Goal: Check status: Check status

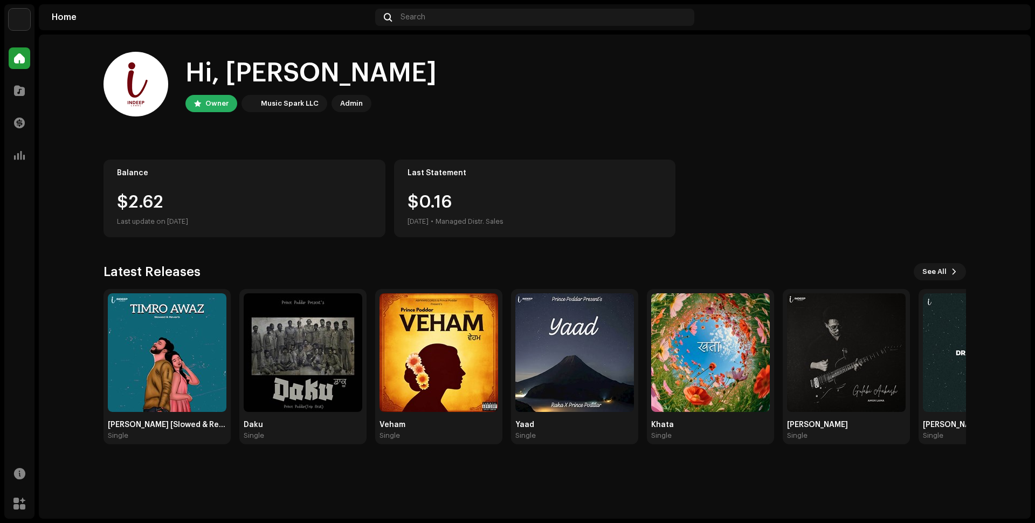
click at [482, 195] on div "$0.[DATE] • Managed Distr. Sales" at bounding box center [455, 210] width 96 height 34
click at [208, 342] on img at bounding box center [167, 352] width 119 height 119
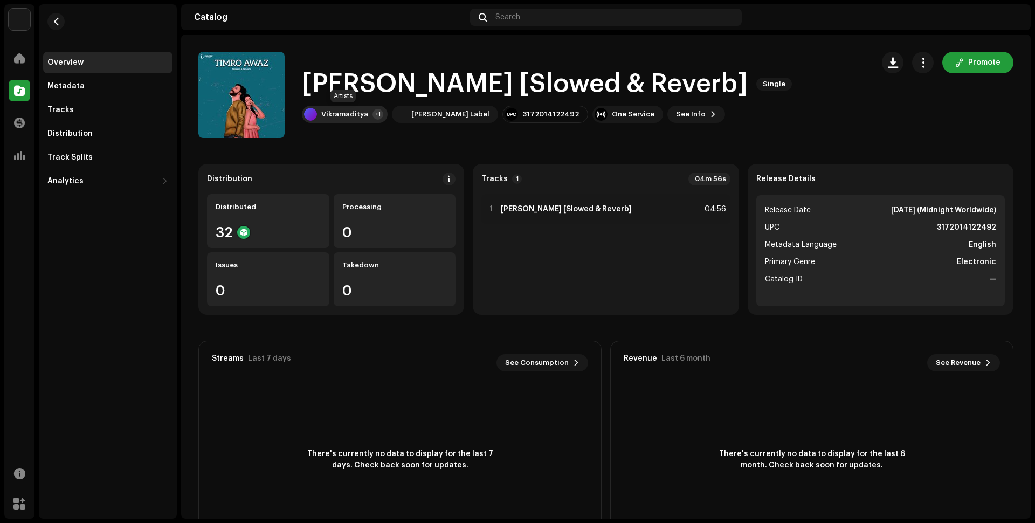
click at [357, 106] on div "Vikramaditya +1" at bounding box center [345, 114] width 86 height 17
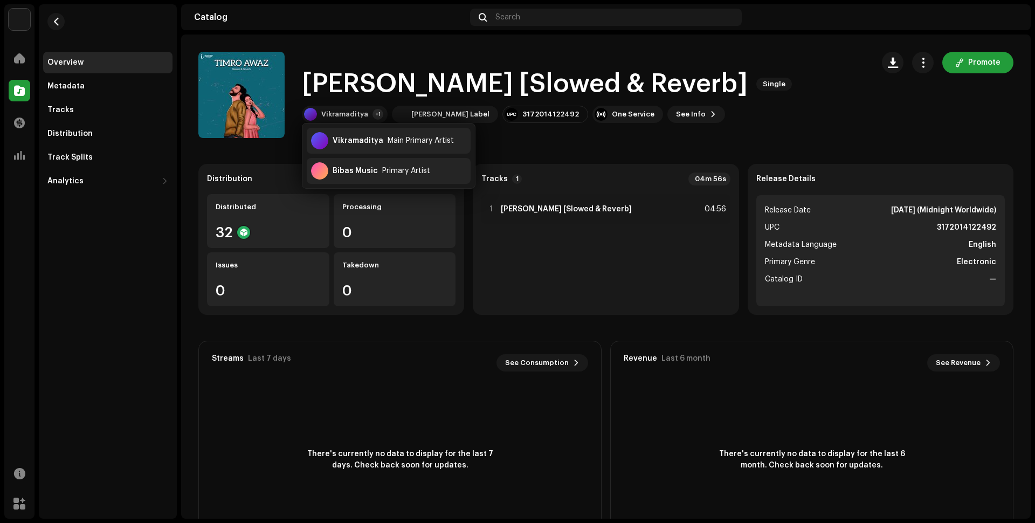
click at [414, 56] on div "[PERSON_NAME] [Slowed & Reverb] Single Vikramaditya +1 [PERSON_NAME] Label 3172…" at bounding box center [531, 95] width 666 height 86
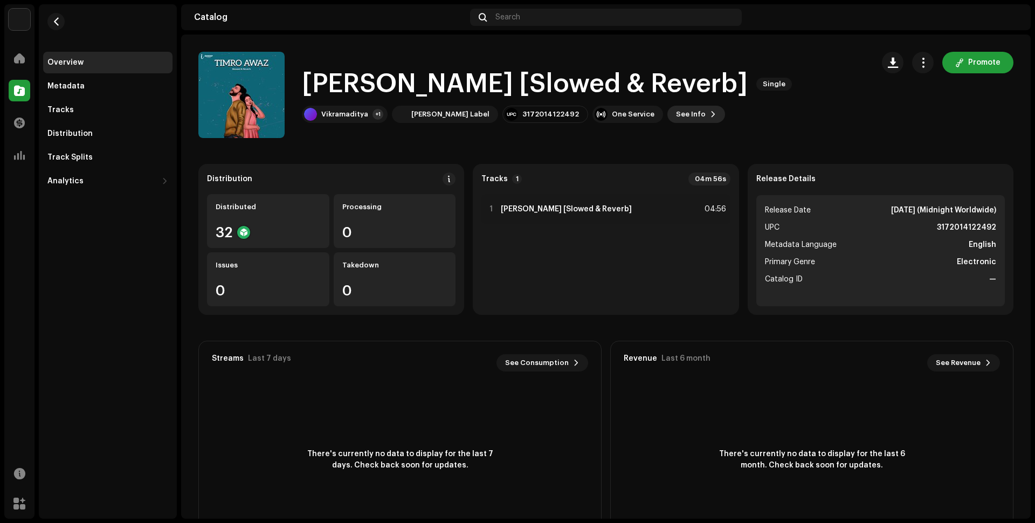
click at [676, 109] on span "See Info" at bounding box center [691, 114] width 30 height 22
click at [912, 60] on button "button" at bounding box center [923, 63] width 22 height 22
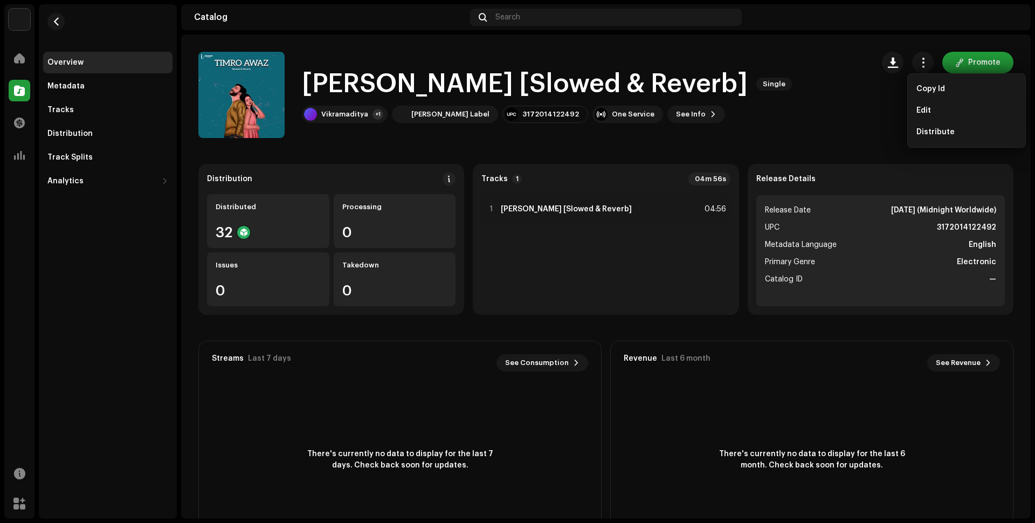
click at [856, 76] on div "[PERSON_NAME] [Slowed & Reverb] Single Vikramaditya +1 [PERSON_NAME] Label 3172…" at bounding box center [531, 95] width 666 height 86
